Goal: Navigation & Orientation: Find specific page/section

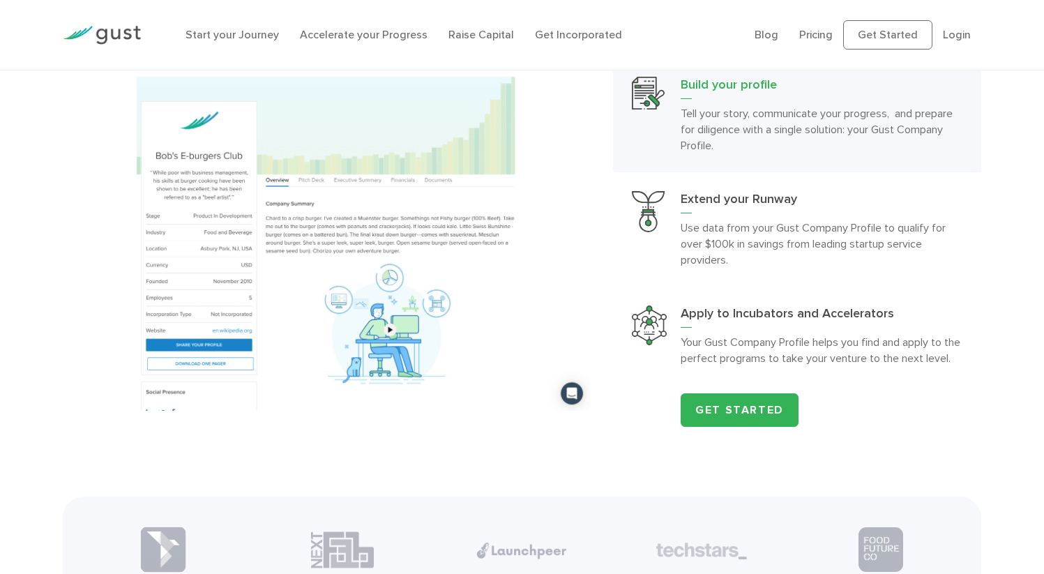
scroll to position [1331, 0]
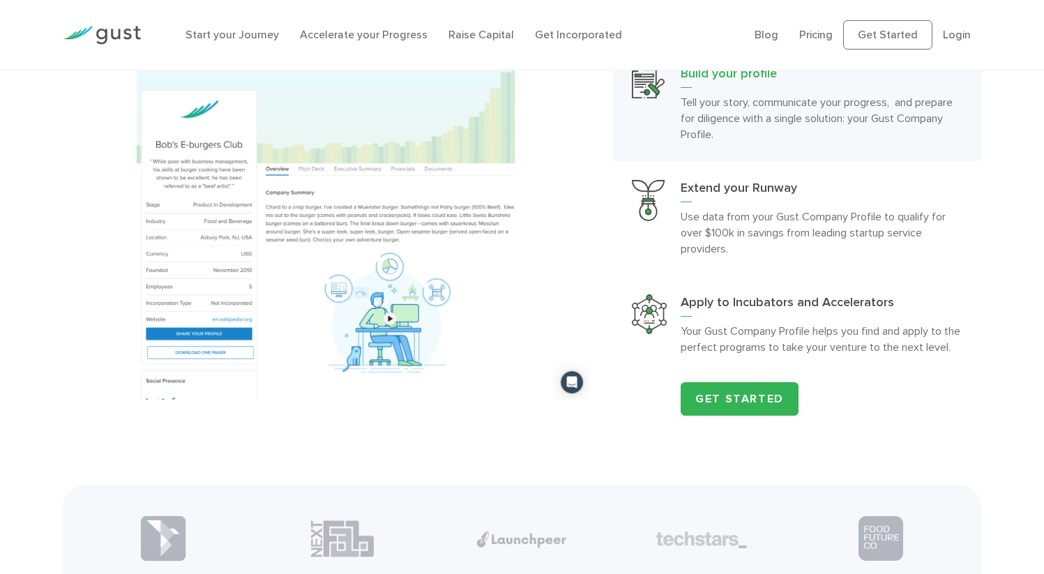
click at [631, 33] on h2 "Accelerate your Progress" at bounding box center [797, 5] width 368 height 54
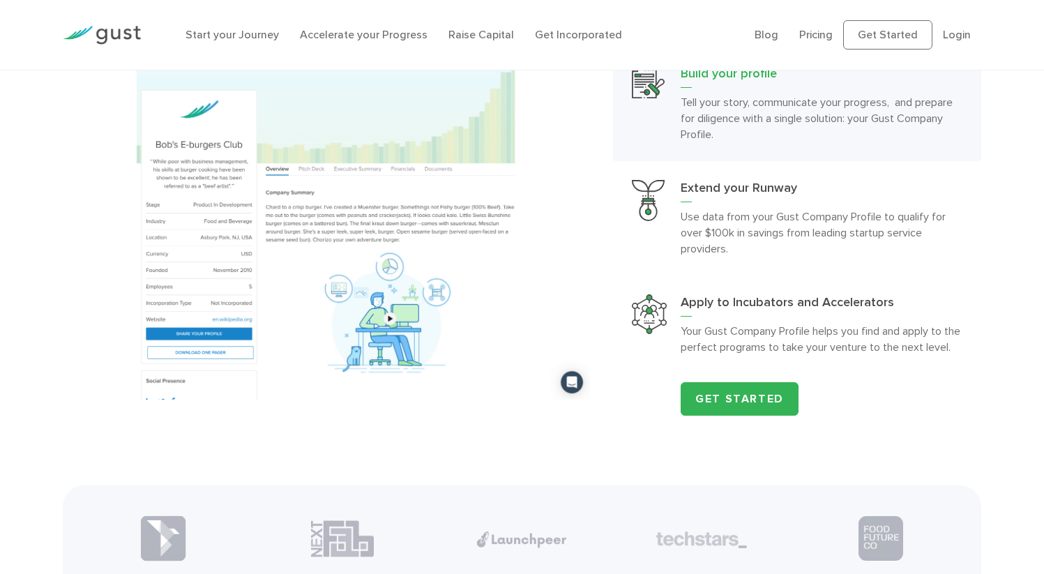
click at [631, 33] on h2 "Accelerate your Progress" at bounding box center [797, 5] width 368 height 54
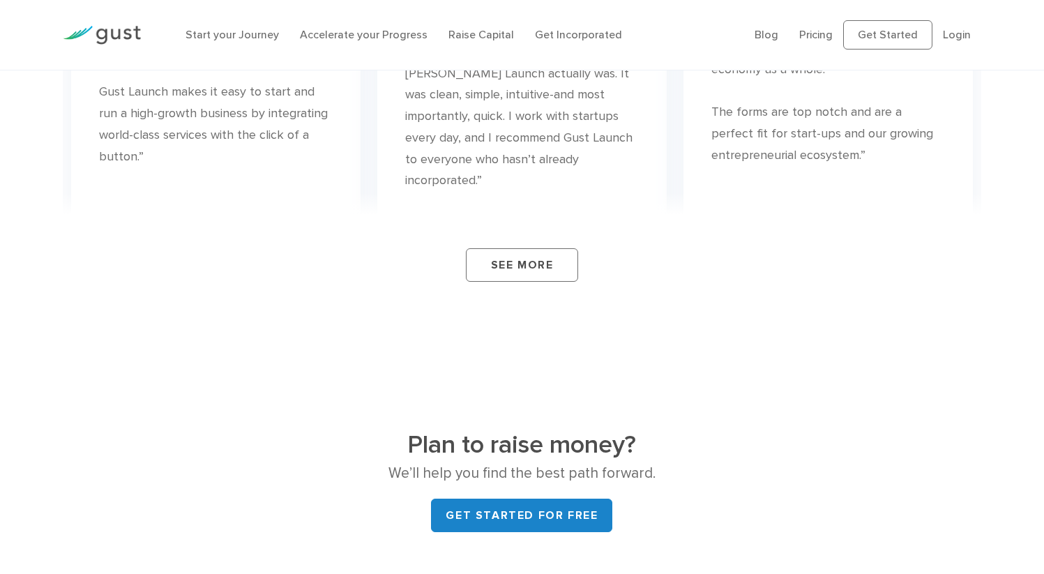
scroll to position [5005, 0]
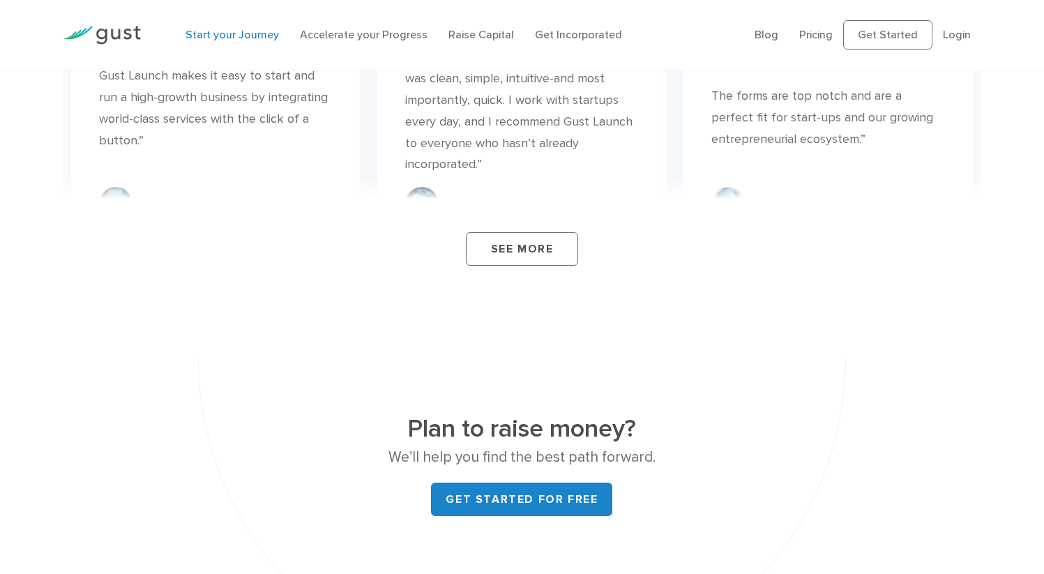
click at [257, 41] on link "Start your Journey" at bounding box center [232, 34] width 93 height 13
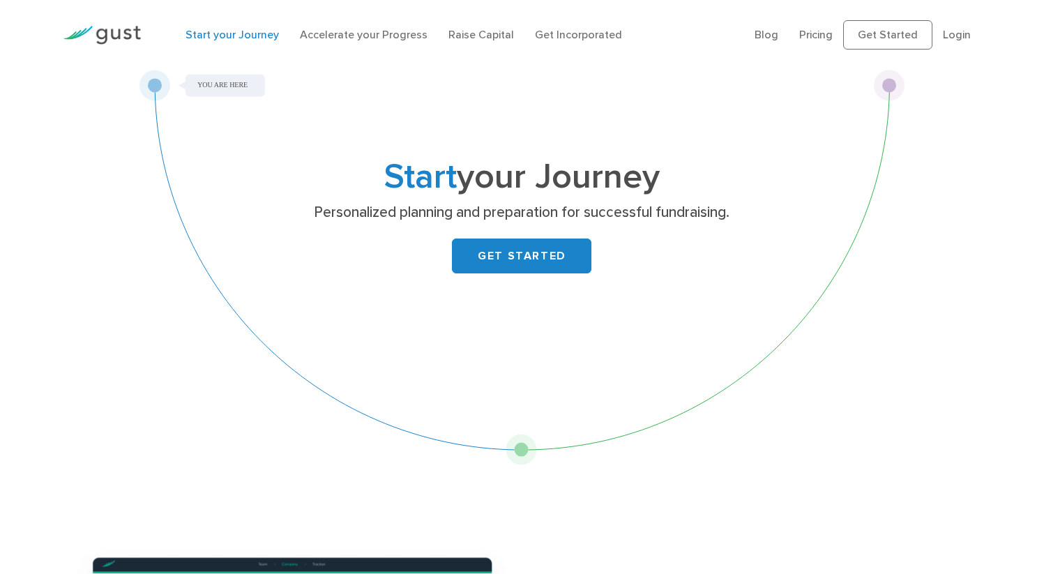
click at [110, 43] on img at bounding box center [102, 35] width 78 height 19
